Goal: Task Accomplishment & Management: Manage account settings

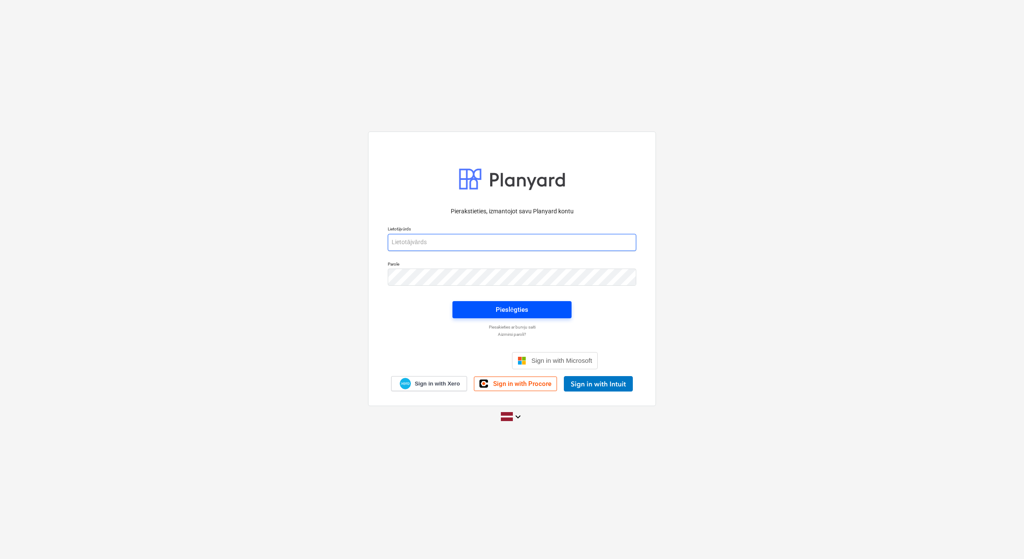
type input "[PERSON_NAME][EMAIL_ADDRESS][DOMAIN_NAME]"
click at [498, 315] on button "Pieslēgties" at bounding box center [511, 309] width 119 height 17
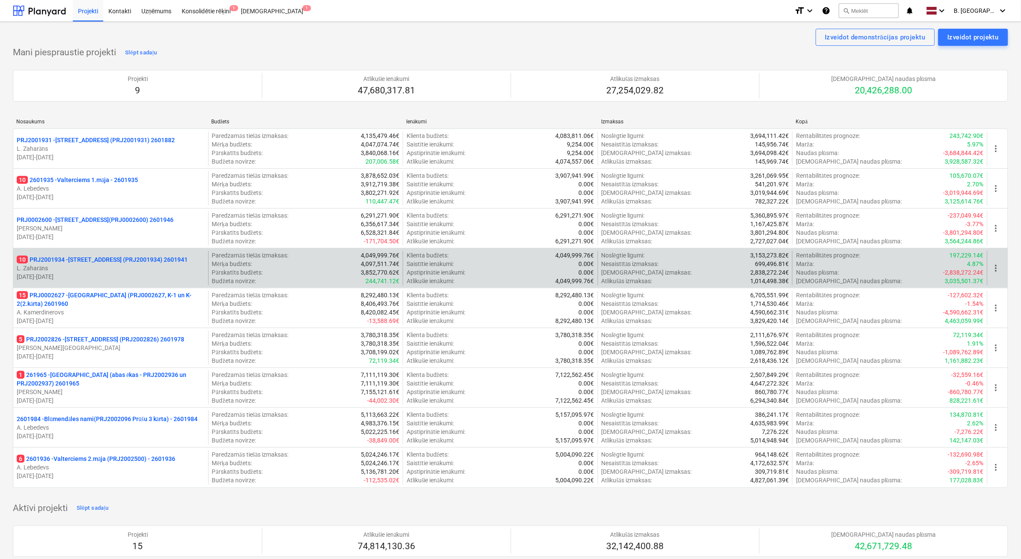
click at [174, 255] on div "10 PRJ2001934 - [STREET_ADDRESS] (PRJ2001934) 2601941 [PERSON_NAME] [DATE] - [D…" at bounding box center [110, 268] width 195 height 34
click at [184, 277] on p "[DATE] - [DATE]" at bounding box center [111, 277] width 188 height 9
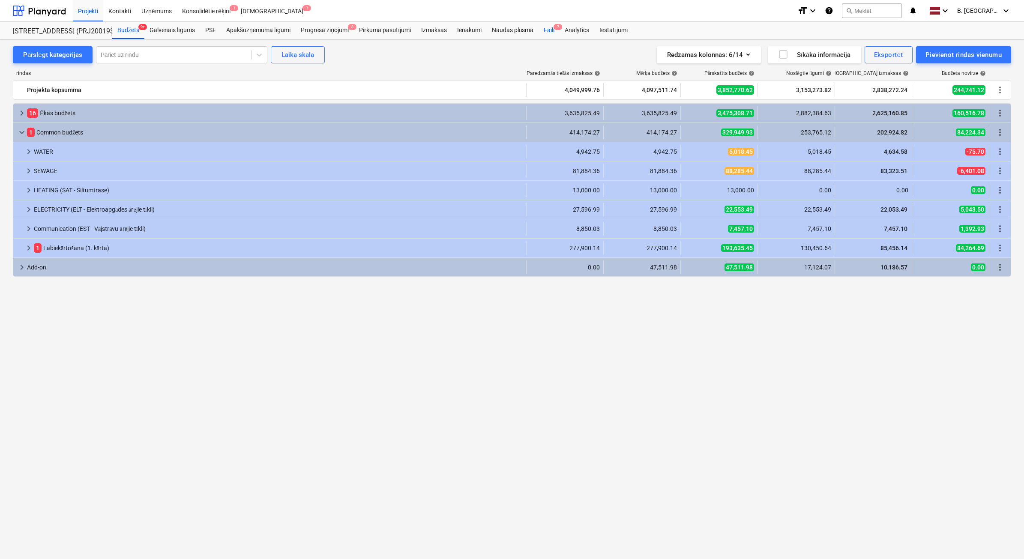
click at [546, 33] on div "Faili 7" at bounding box center [549, 30] width 21 height 17
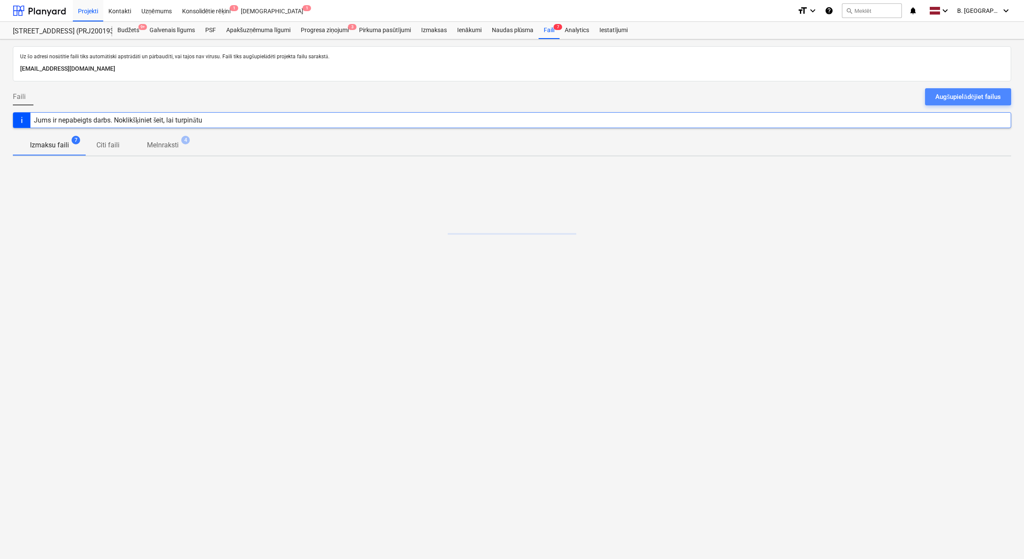
click at [991, 101] on div "Augšupielādējiet failus" at bounding box center [968, 96] width 66 height 11
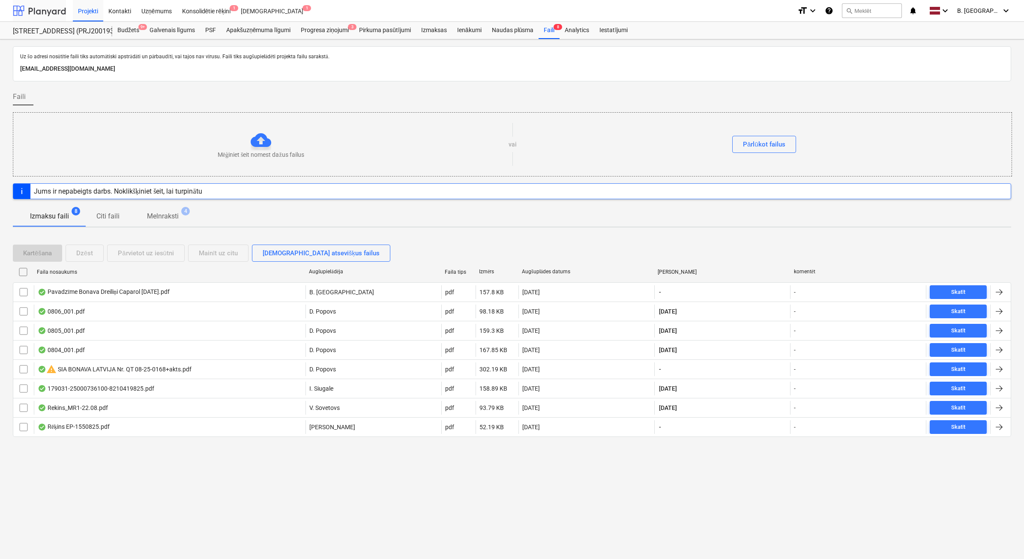
click at [26, 15] on div at bounding box center [39, 10] width 53 height 21
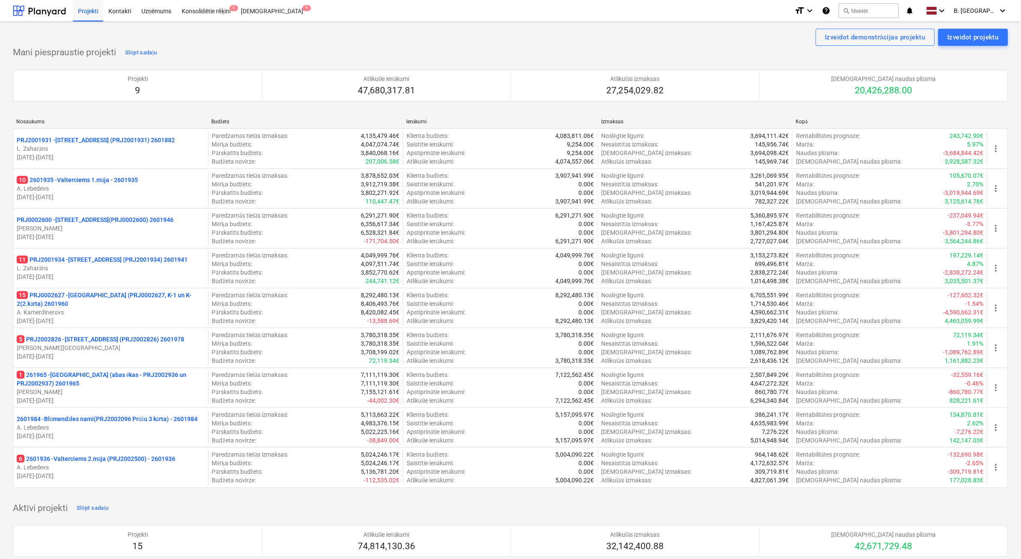
click at [112, 470] on p "A. Lebedevs" at bounding box center [111, 467] width 188 height 9
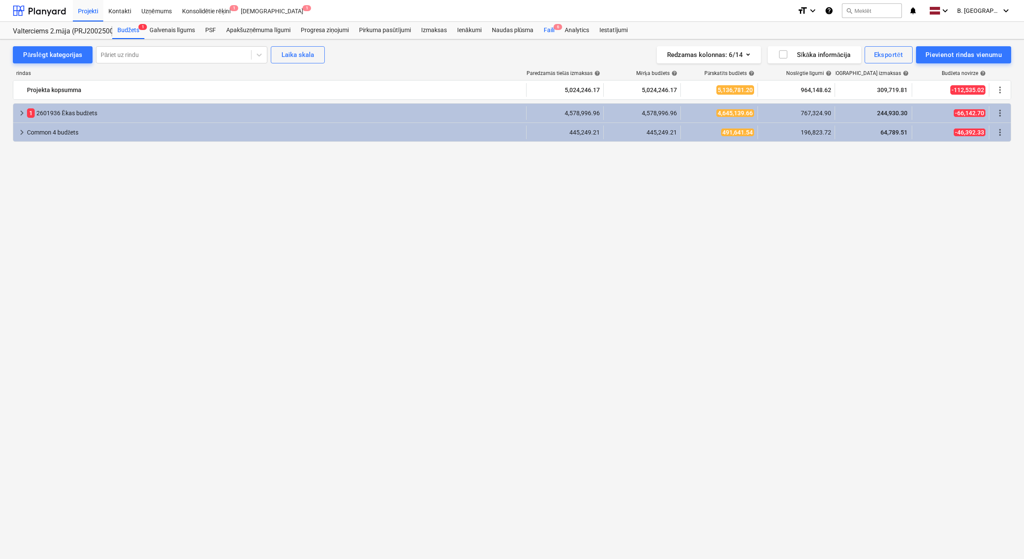
click at [558, 31] on div "Faili 6" at bounding box center [549, 30] width 21 height 17
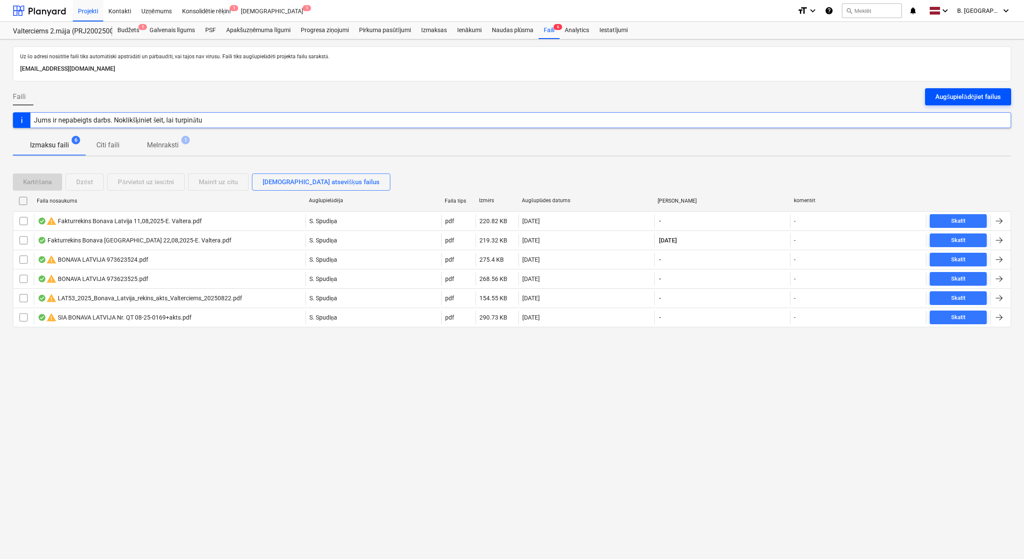
click at [965, 90] on button "Augšupielādējiet failus" at bounding box center [968, 96] width 86 height 17
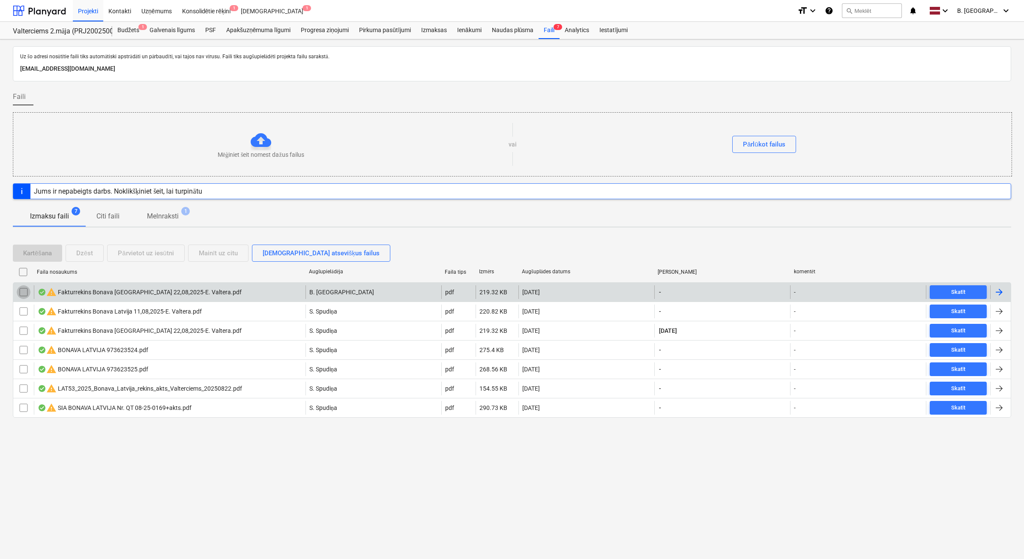
click at [18, 291] on input "checkbox" at bounding box center [24, 292] width 14 height 14
click at [93, 250] on button "Dzēst" at bounding box center [85, 253] width 38 height 17
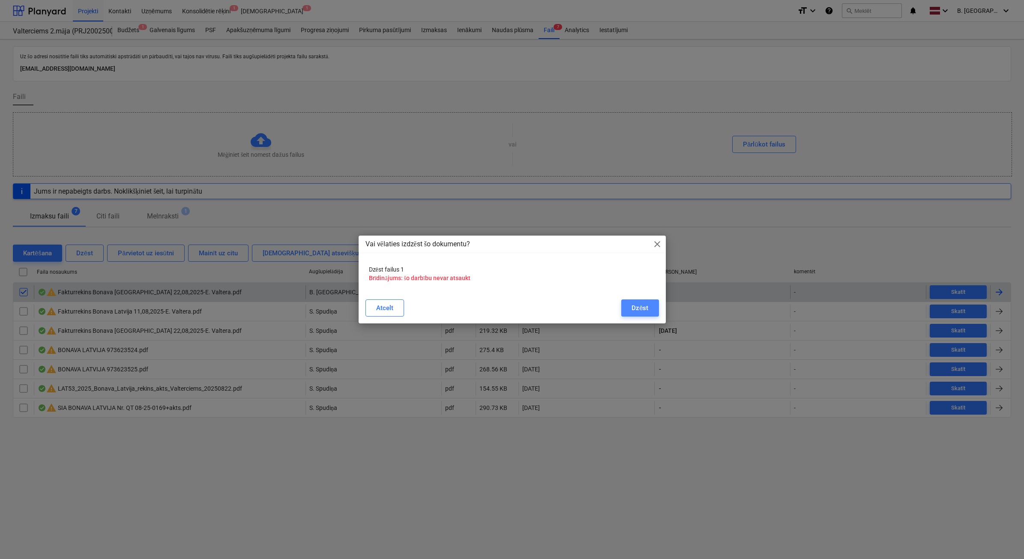
click at [644, 313] on div "Dzēst" at bounding box center [640, 308] width 17 height 11
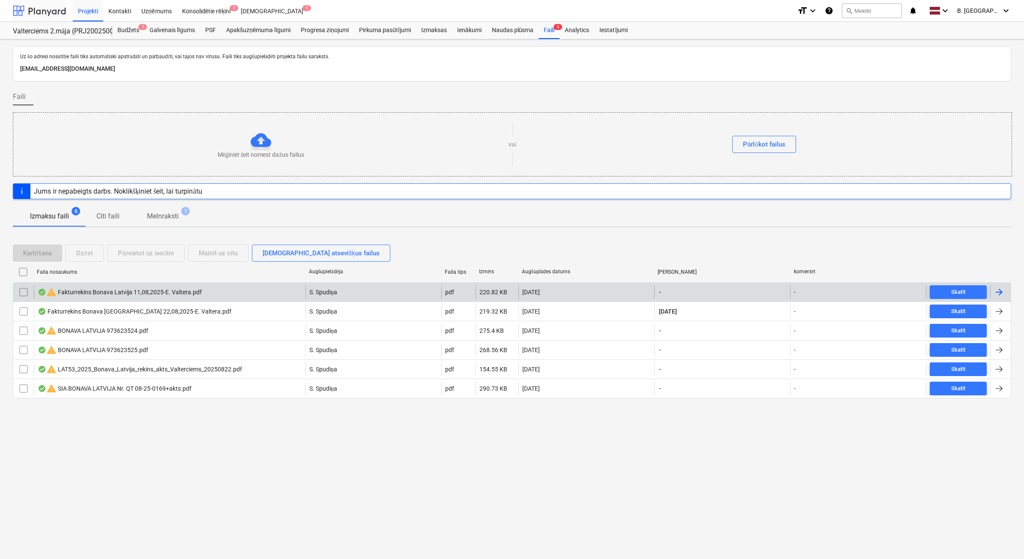
click at [42, 9] on div at bounding box center [39, 10] width 53 height 21
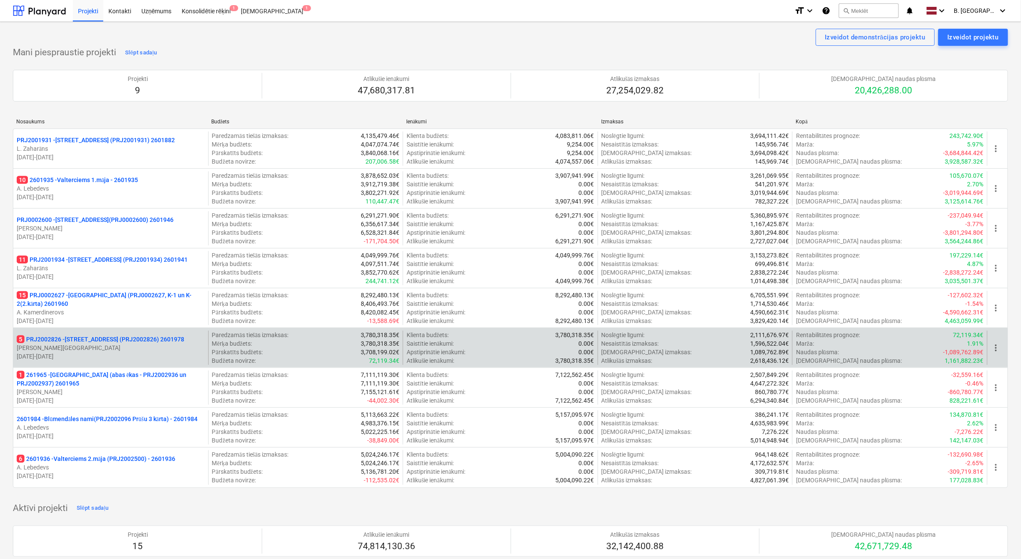
click at [161, 348] on p "[PERSON_NAME][GEOGRAPHIC_DATA]" at bounding box center [111, 348] width 188 height 9
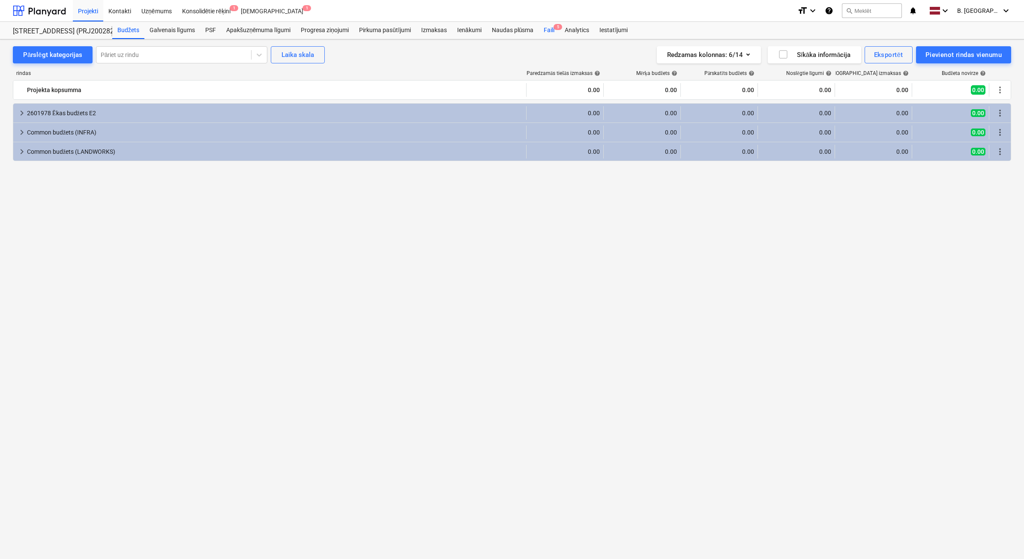
click at [544, 33] on div "Faili 5" at bounding box center [549, 30] width 21 height 17
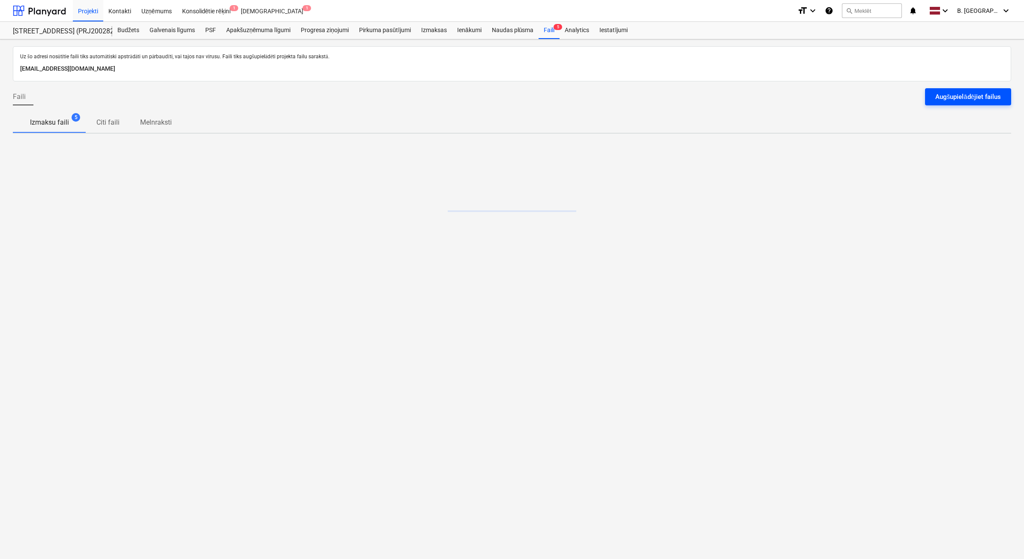
click at [1004, 104] on button "Augšupielādējiet failus" at bounding box center [968, 96] width 86 height 17
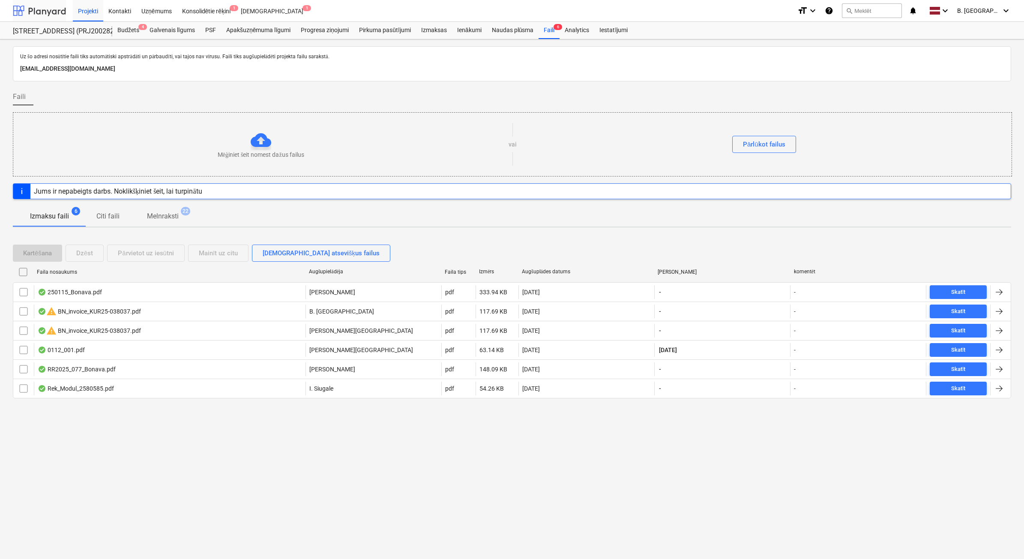
click at [39, 1] on div at bounding box center [39, 10] width 53 height 21
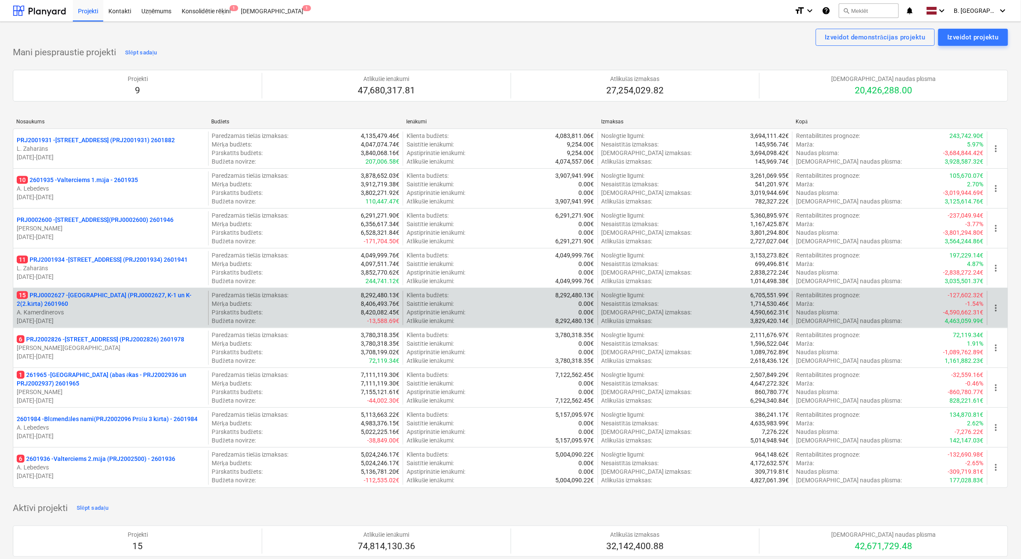
click at [127, 298] on p "15 PRJ0002627 - [GEOGRAPHIC_DATA] (PRJ0002627, K-1 un K-2(2.kārta) 2601960" at bounding box center [111, 299] width 188 height 17
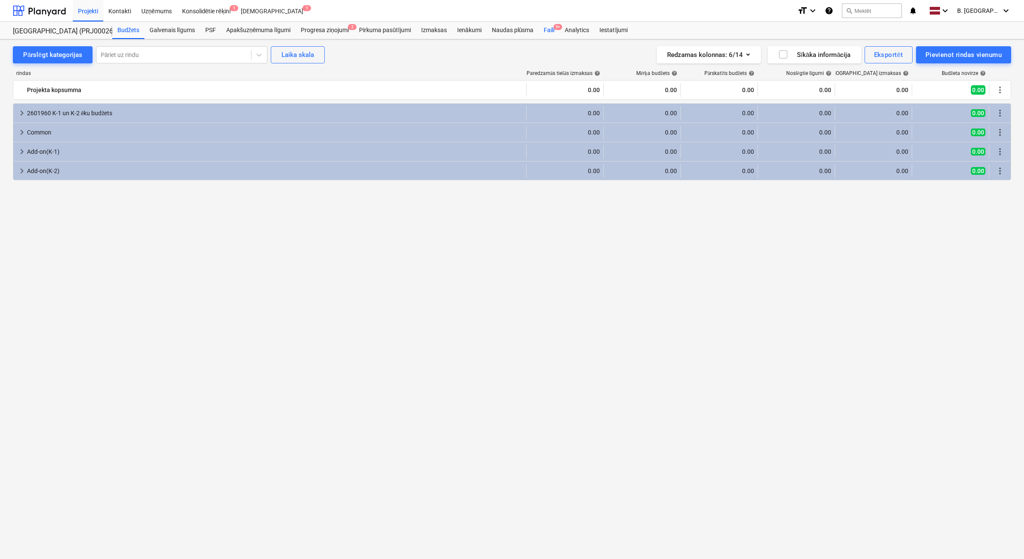
click at [548, 30] on div "Faili 9+" at bounding box center [549, 30] width 21 height 17
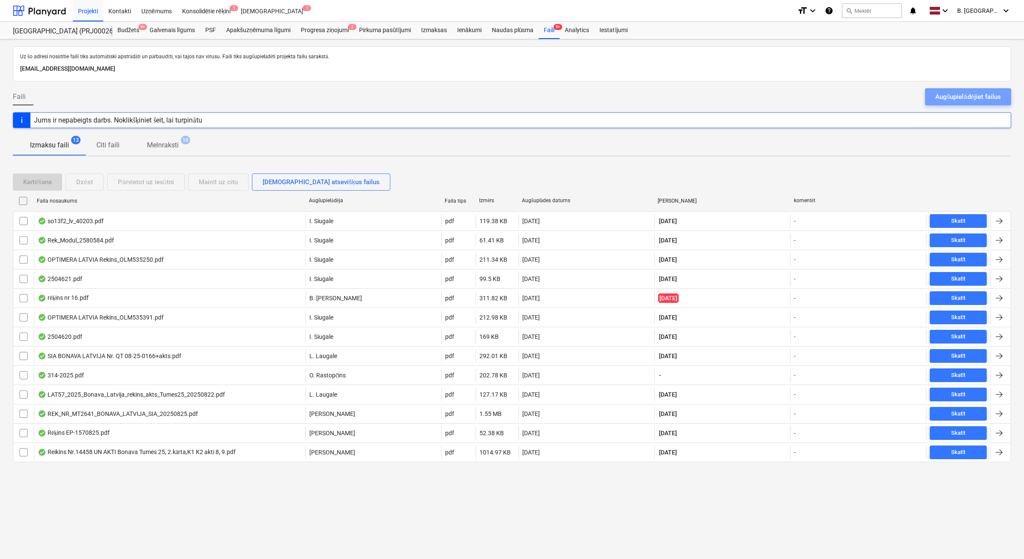
click at [974, 95] on div "Augšupielādējiet failus" at bounding box center [968, 96] width 66 height 11
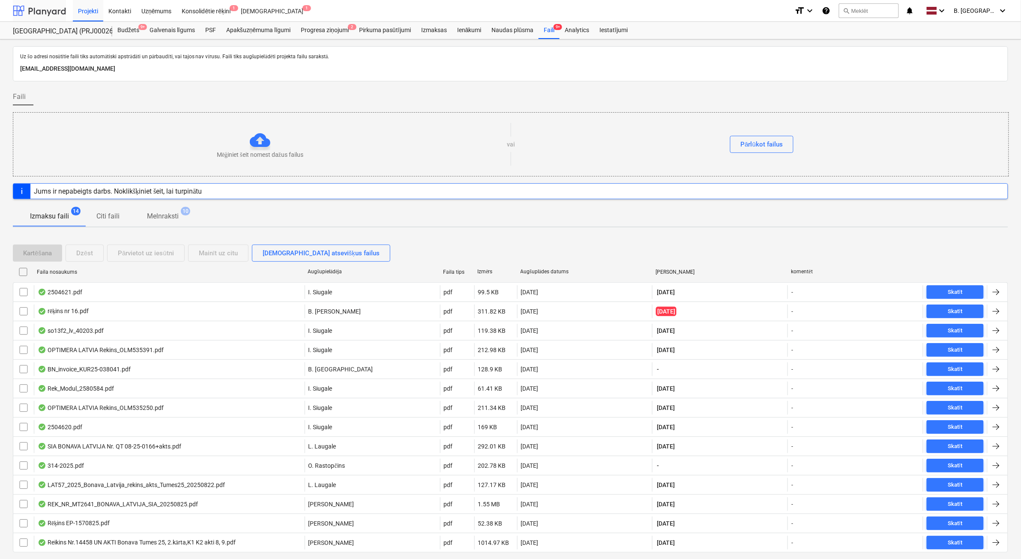
click at [63, 7] on div at bounding box center [39, 10] width 53 height 21
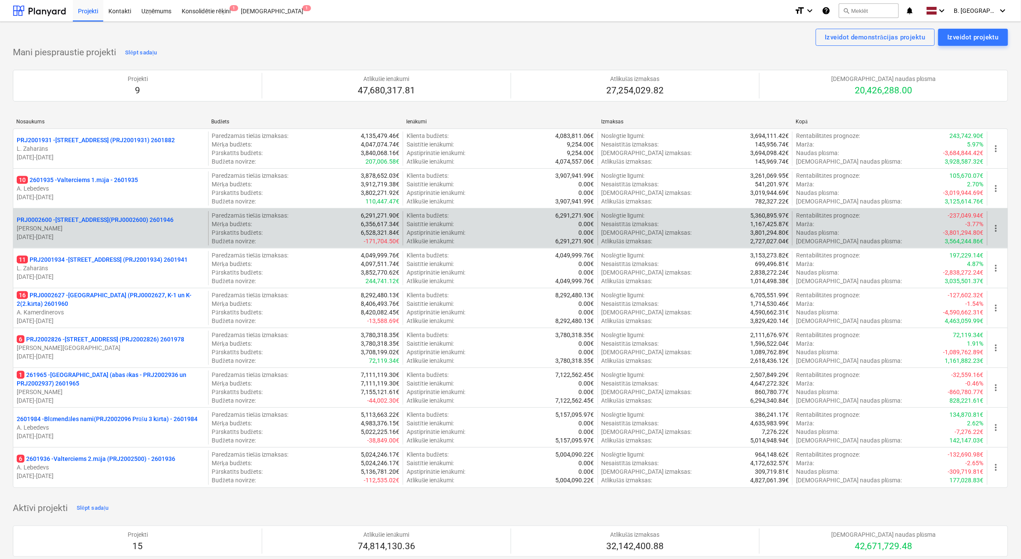
click at [156, 219] on p "PRJ0002600 - [STREET_ADDRESS](PRJ0002600) 2601946" at bounding box center [95, 220] width 157 height 9
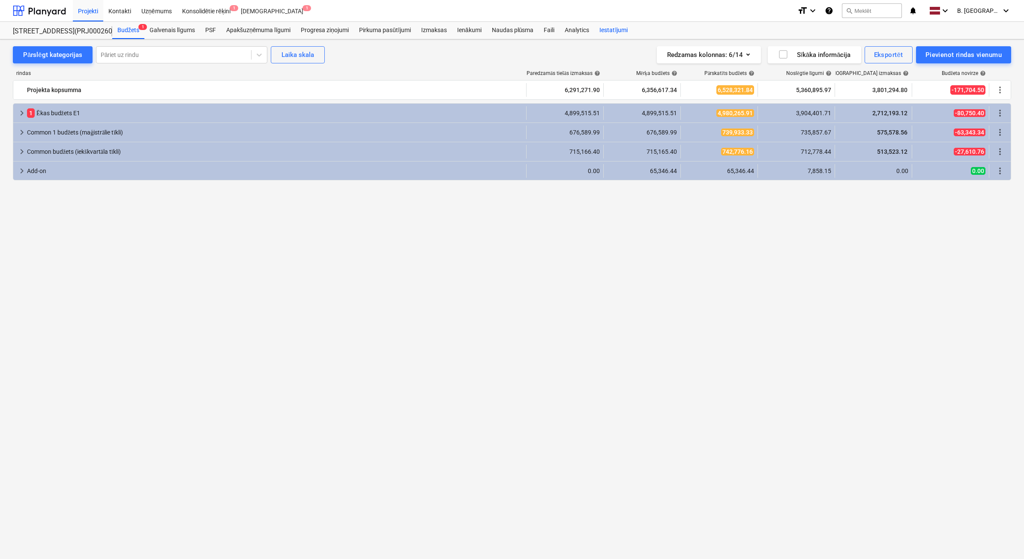
click at [550, 29] on div "Faili" at bounding box center [549, 30] width 21 height 17
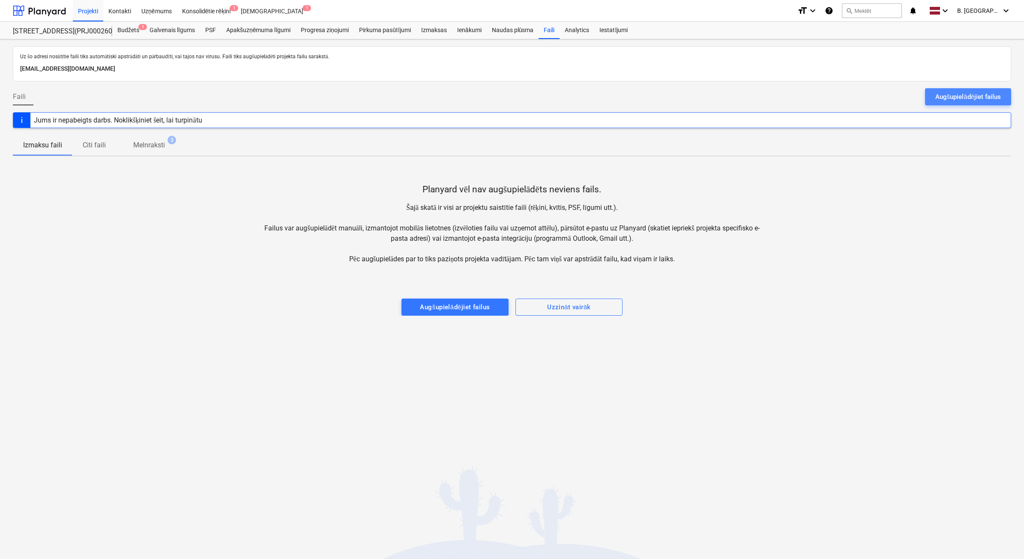
click at [975, 100] on div "Augšupielādējiet failus" at bounding box center [968, 96] width 66 height 11
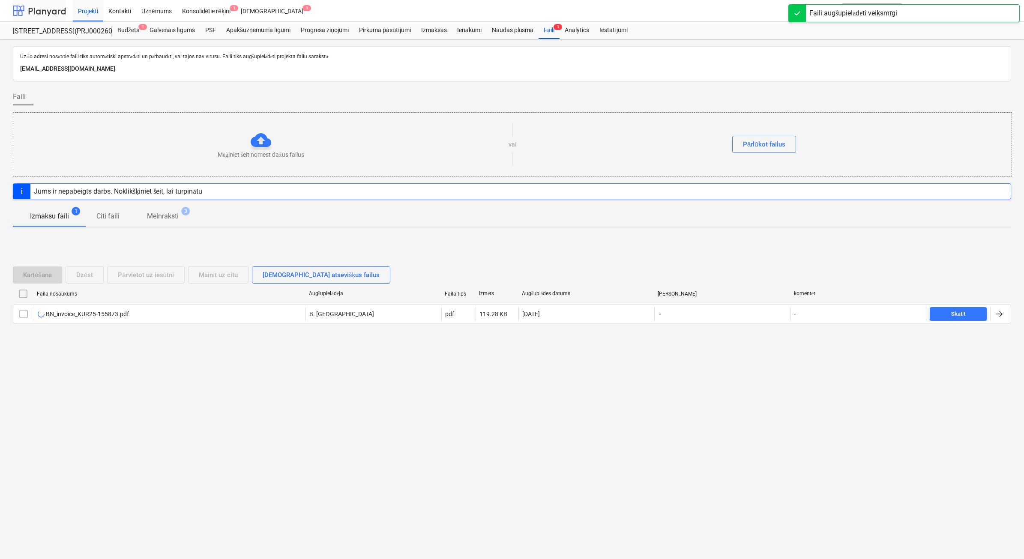
click at [41, 13] on div at bounding box center [39, 10] width 53 height 21
